Goal: Check status

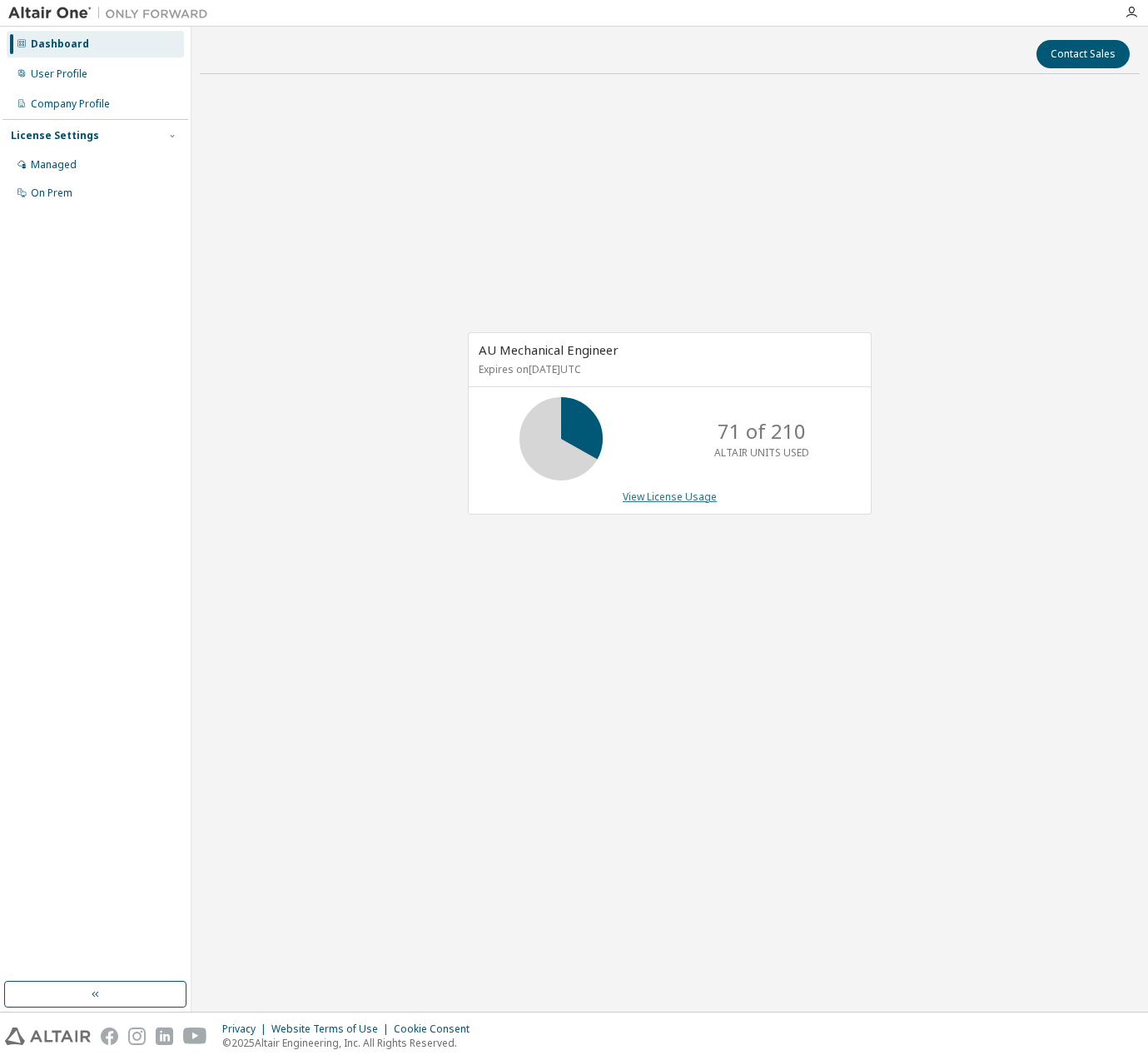
click at [672, 491] on link "View License Usage" at bounding box center [670, 496] width 94 height 14
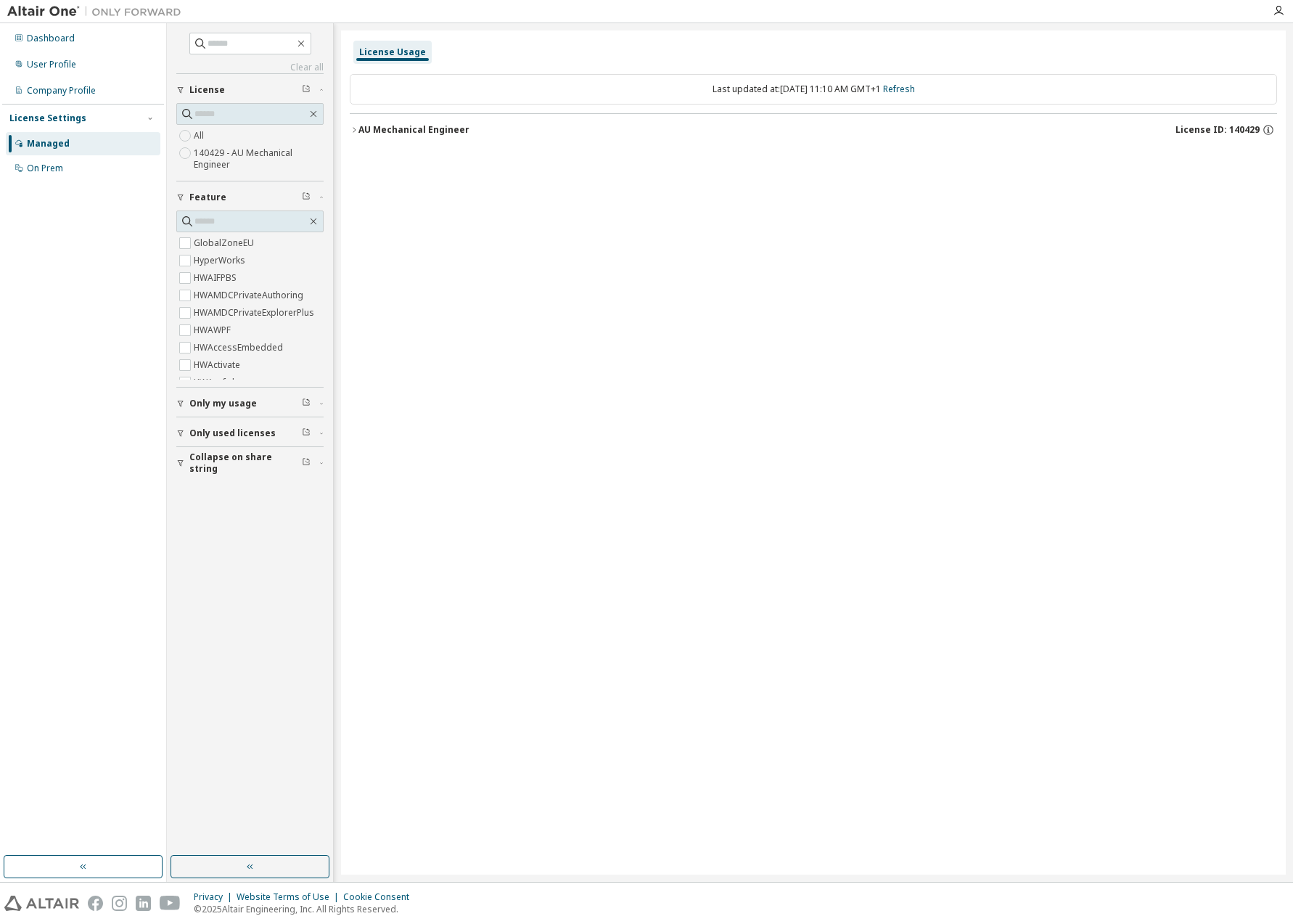
click at [363, 132] on div "AU Mechanical Engineer" at bounding box center [413, 129] width 111 height 11
